Goal: Information Seeking & Learning: Learn about a topic

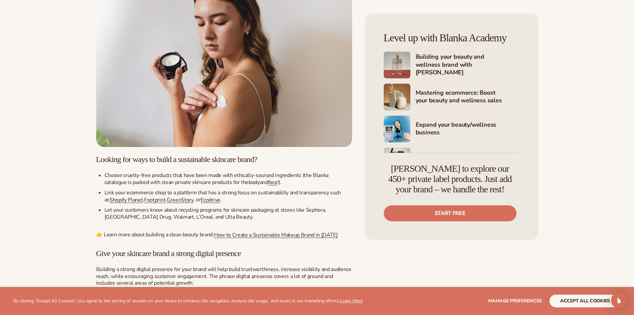
scroll to position [633, 0]
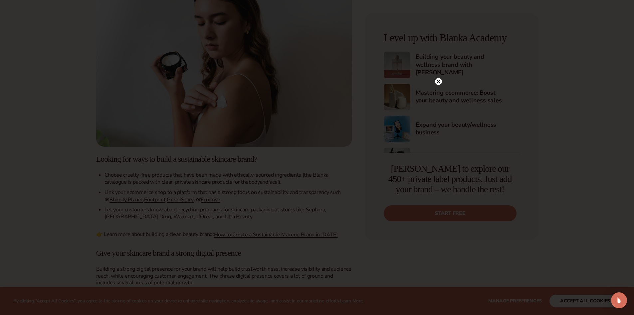
click at [441, 81] on circle at bounding box center [438, 81] width 7 height 7
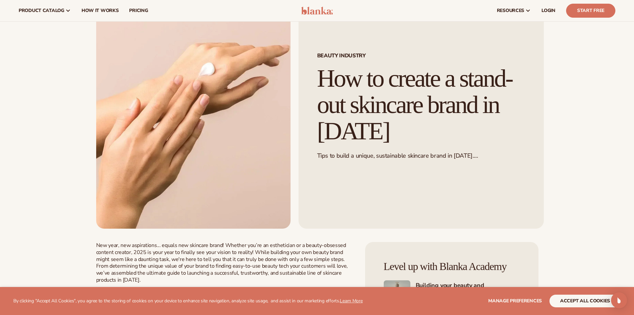
scroll to position [0, 0]
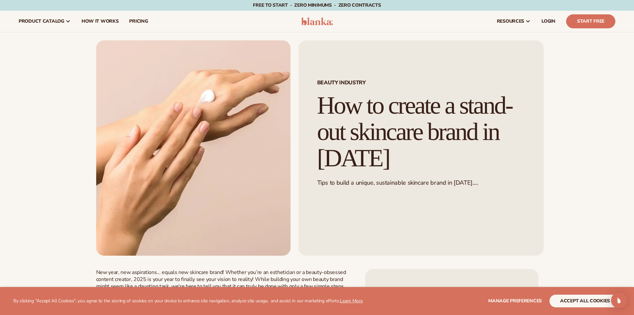
drag, startPoint x: 126, startPoint y: 167, endPoint x: 140, endPoint y: 156, distance: 18.3
click at [140, 156] on img at bounding box center [193, 147] width 194 height 215
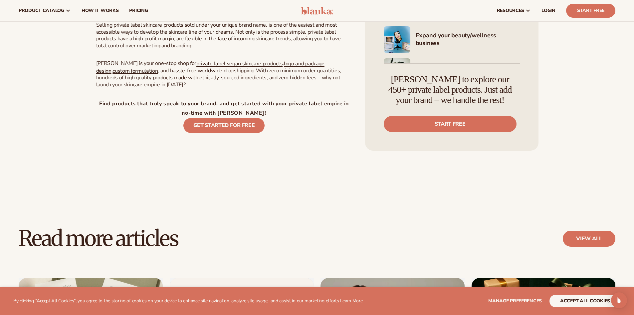
scroll to position [999, 0]
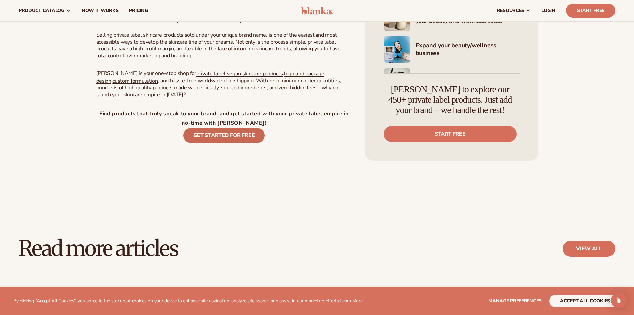
click at [217, 129] on link "Get started for FREE" at bounding box center [224, 135] width 82 height 15
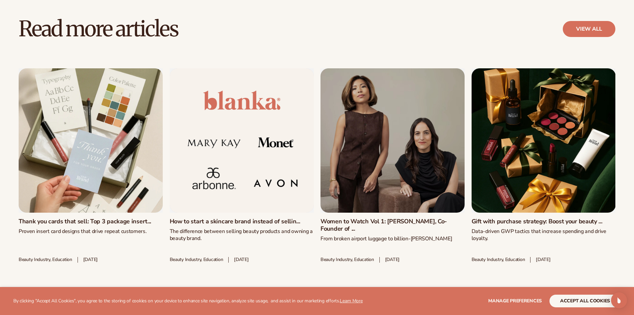
scroll to position [1232, 0]
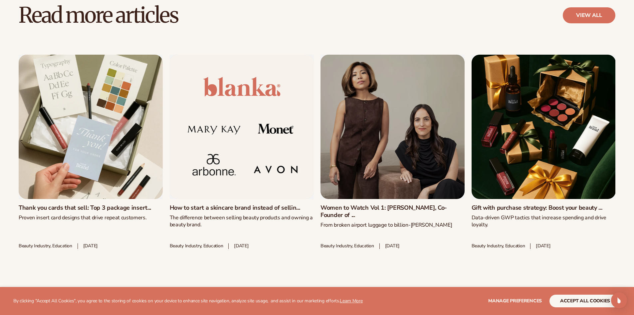
click at [54, 204] on link "Thank you cards that sell: Top 3 package insert..." at bounding box center [91, 207] width 144 height 7
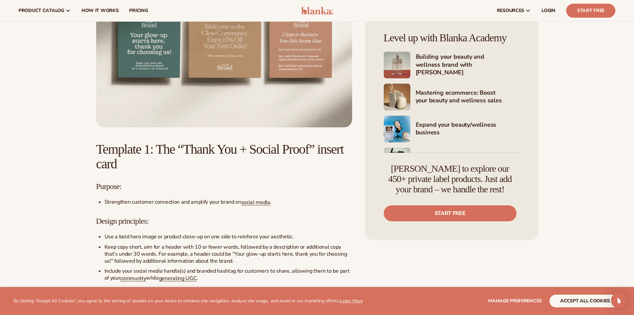
scroll to position [566, 0]
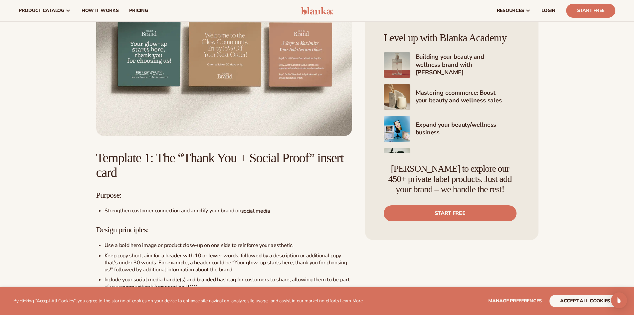
click at [259, 80] on img at bounding box center [224, 56] width 256 height 160
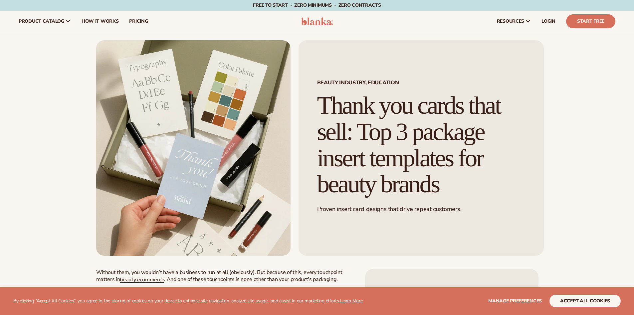
scroll to position [566, 0]
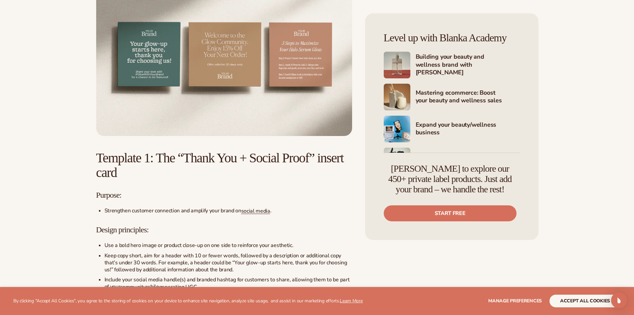
click at [281, 114] on img at bounding box center [224, 56] width 256 height 160
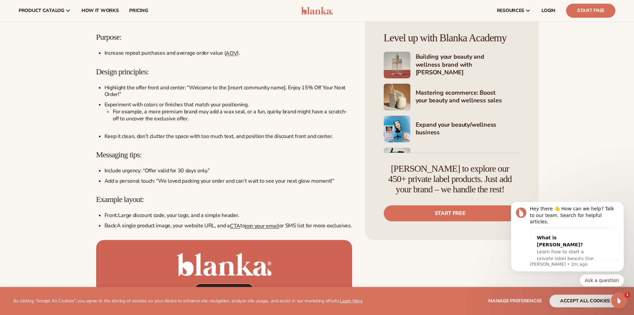
scroll to position [841, 0]
